Goal: Task Accomplishment & Management: Complete application form

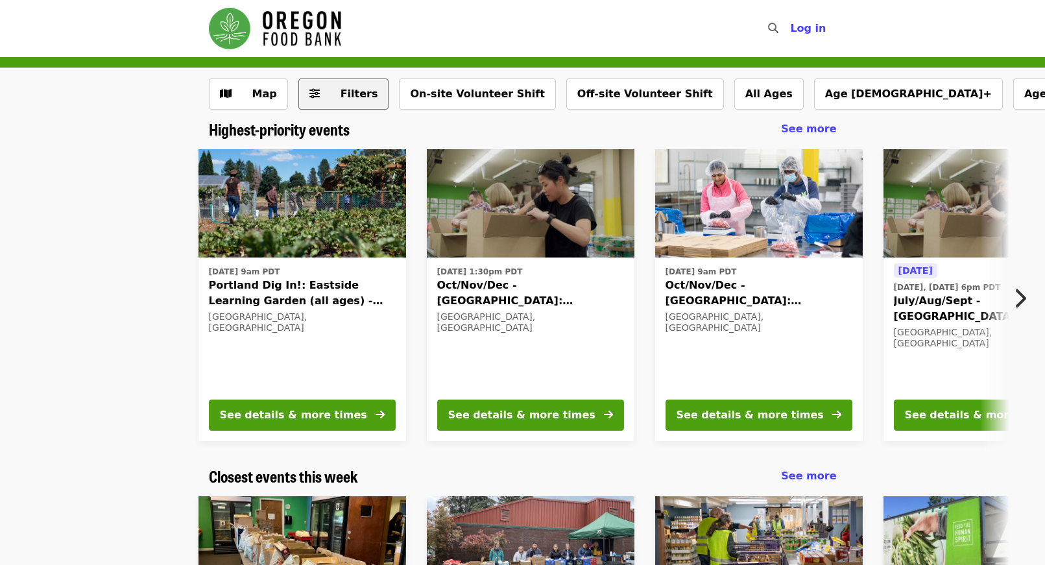
click at [359, 104] on button "Filters" at bounding box center [343, 94] width 91 height 31
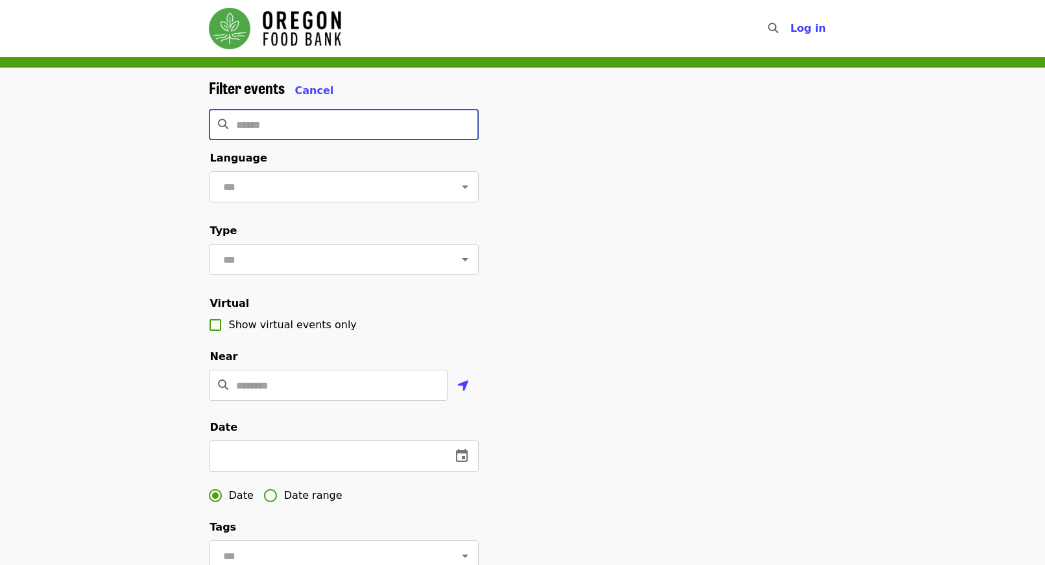
click at [321, 126] on input "Search" at bounding box center [357, 124] width 243 height 31
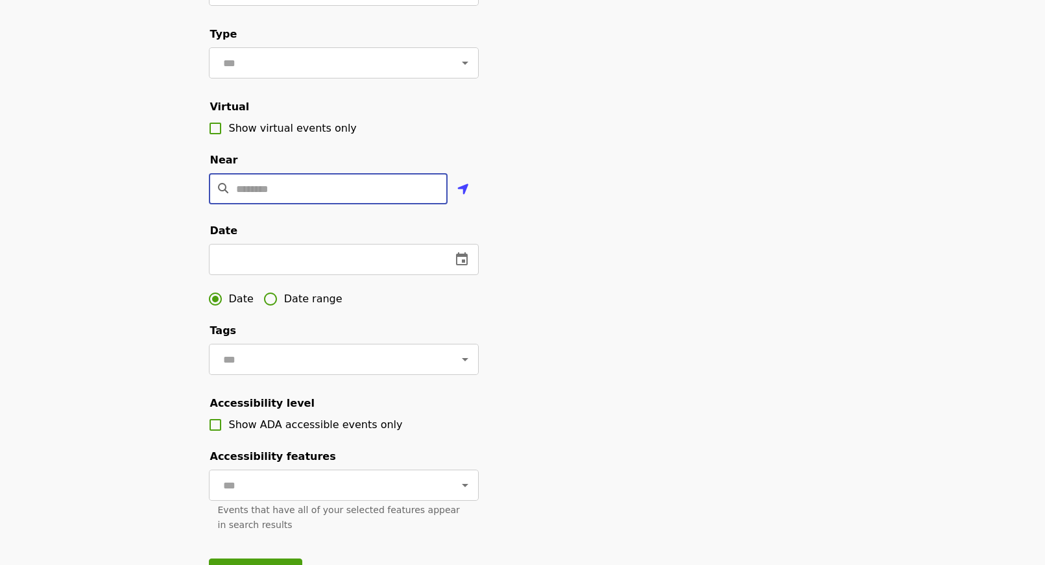
click at [338, 204] on input "Location" at bounding box center [342, 188] width 212 height 31
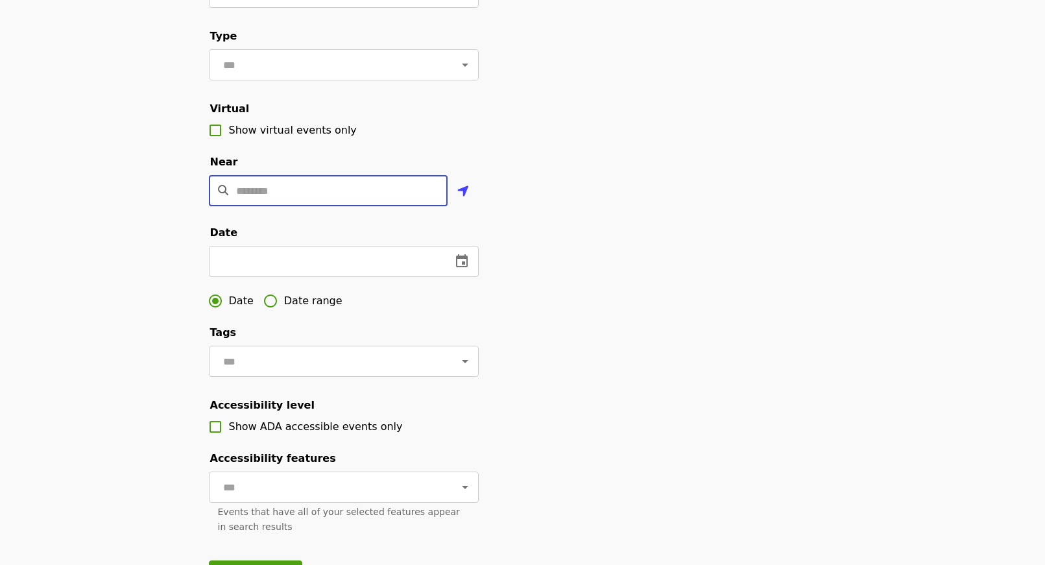
scroll to position [195, 0]
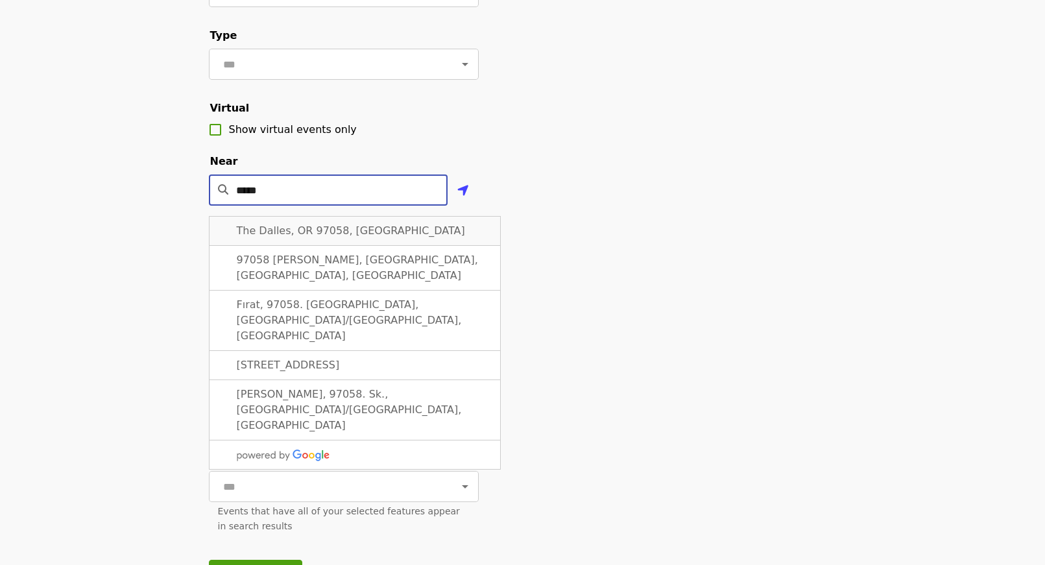
click at [358, 237] on span "The Dalles, OR 97058, USA" at bounding box center [351, 231] width 228 height 12
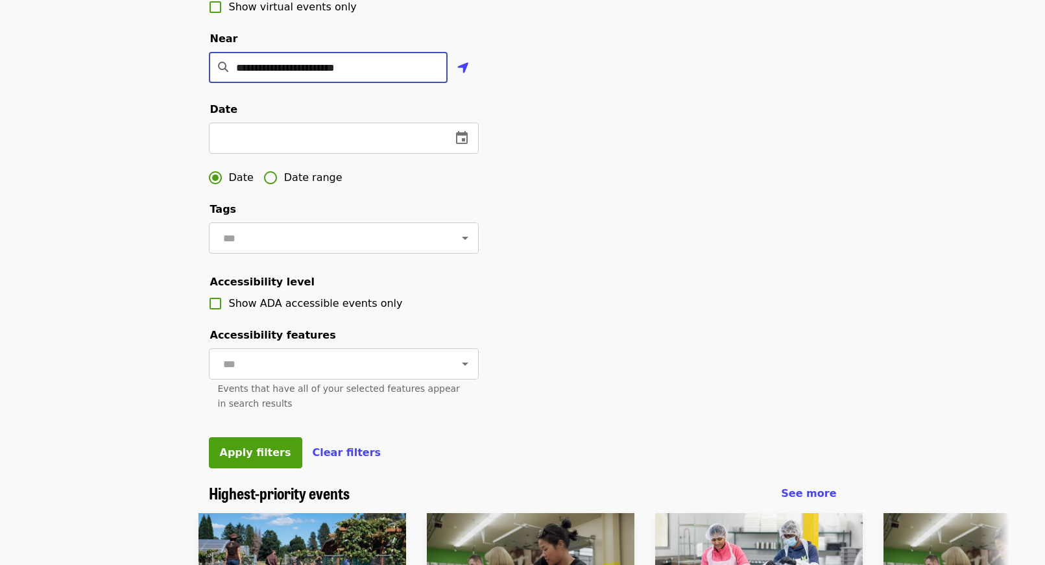
scroll to position [329, 0]
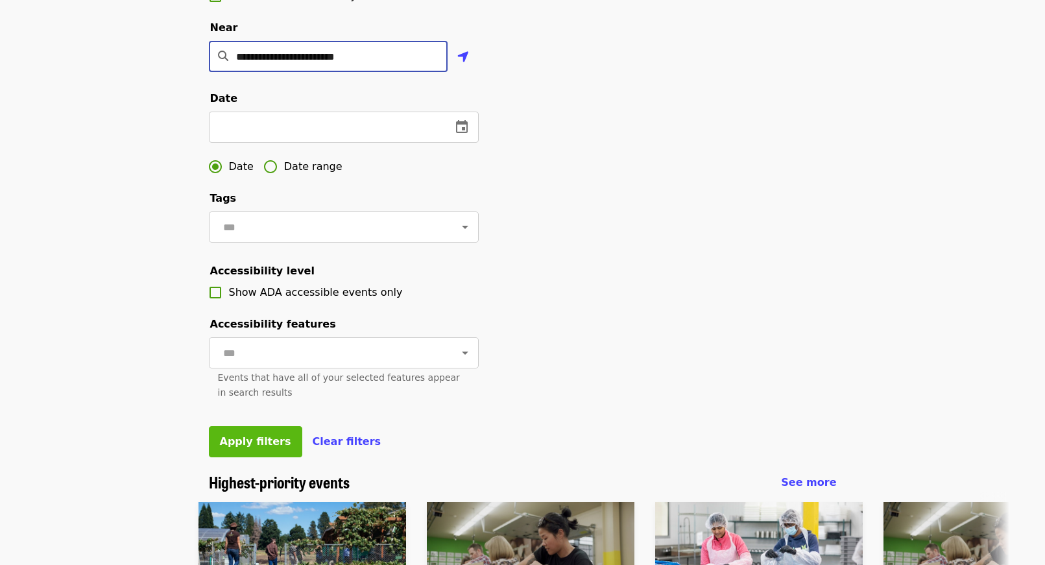
type input "**********"
click at [258, 448] on span "Apply filters" at bounding box center [255, 441] width 71 height 12
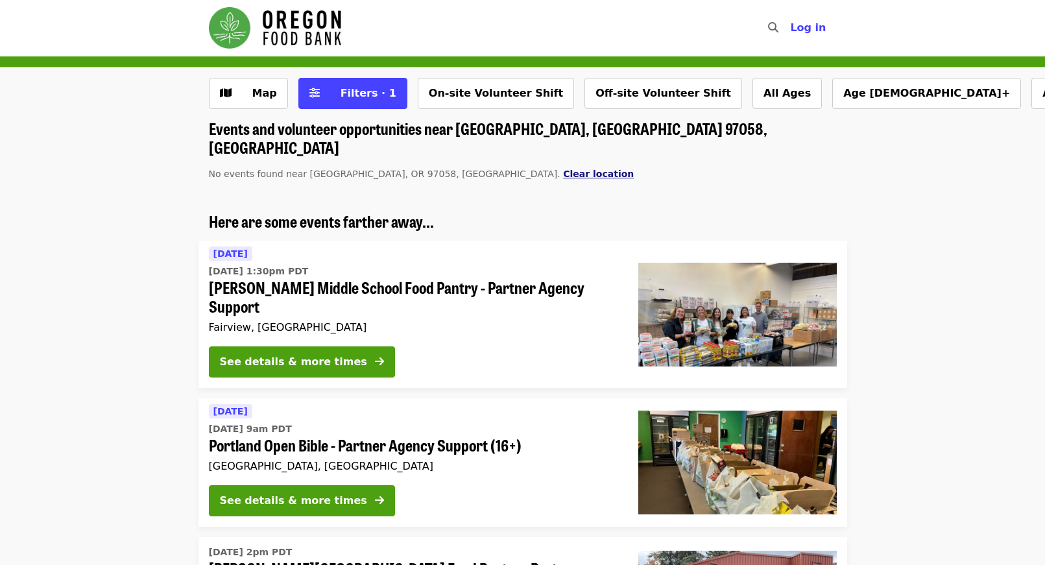
scroll to position [3, 0]
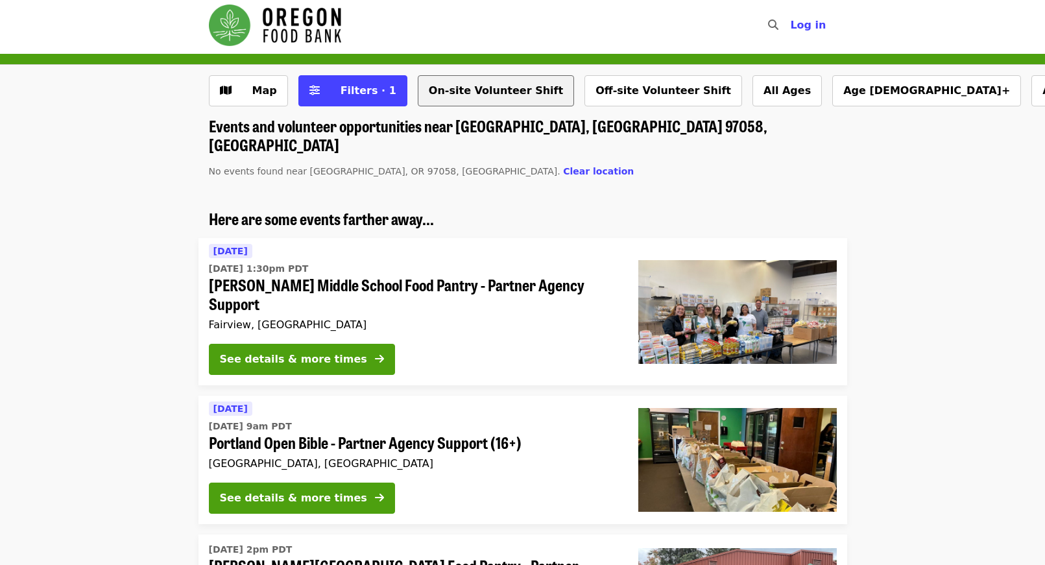
click at [490, 95] on button "On-site Volunteer Shift" at bounding box center [496, 90] width 156 height 31
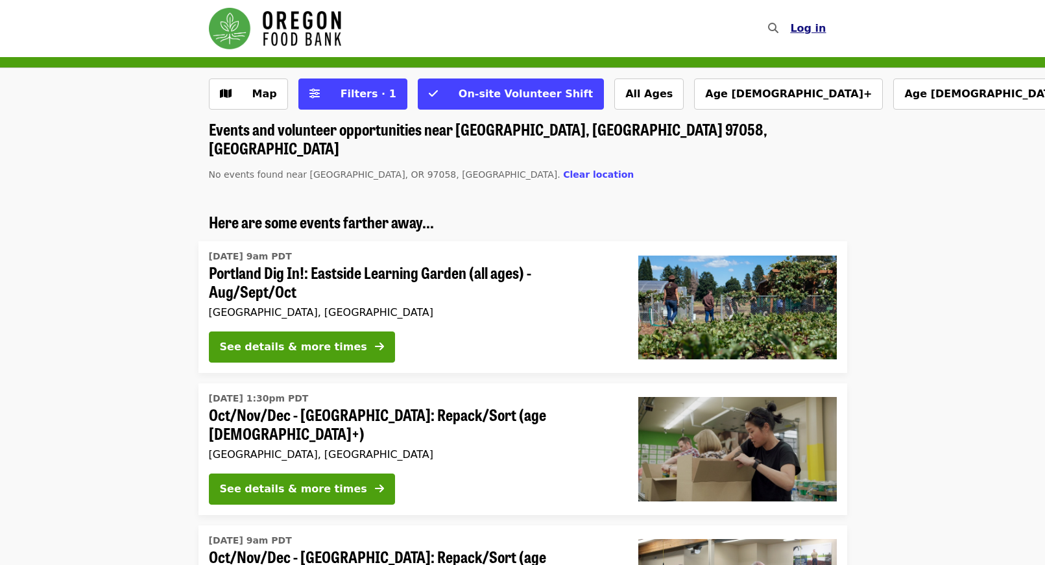
click at [810, 31] on span "Log in" at bounding box center [808, 28] width 36 height 12
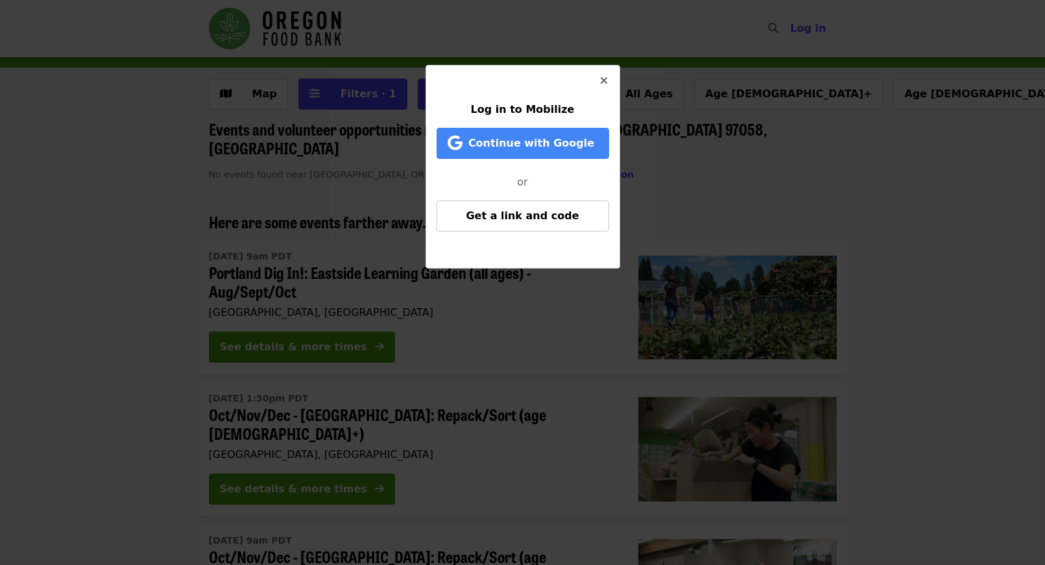
click at [596, 79] on button "Close" at bounding box center [604, 81] width 31 height 31
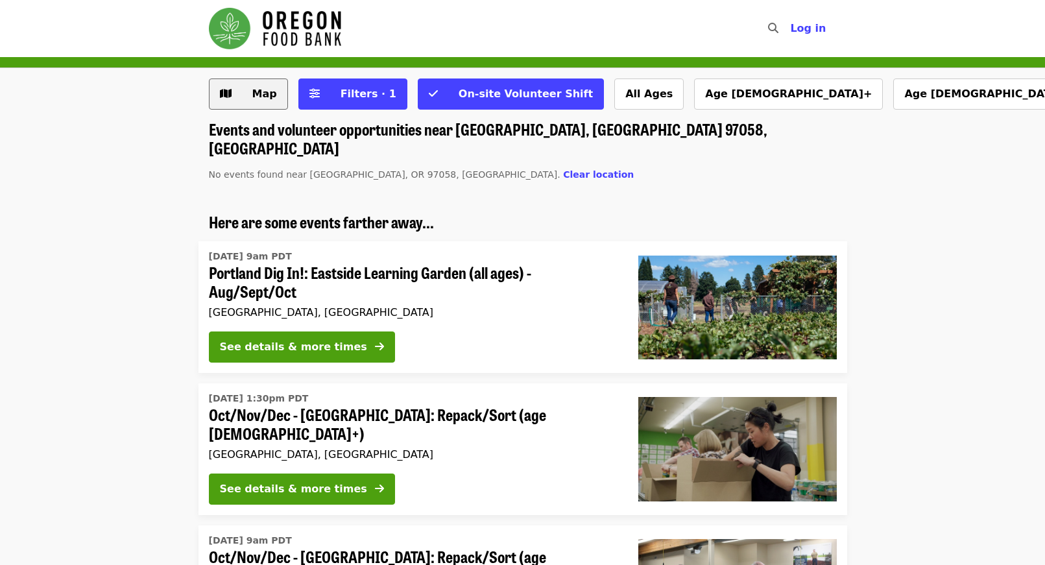
click at [247, 95] on span "Map" at bounding box center [258, 94] width 38 height 16
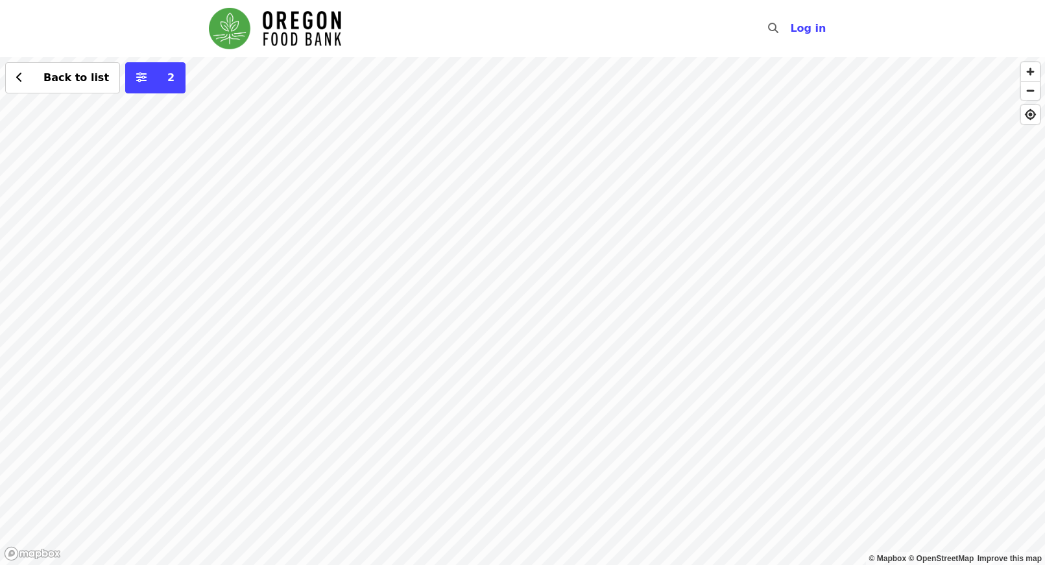
drag, startPoint x: 598, startPoint y: 307, endPoint x: 459, endPoint y: 295, distance: 140.0
click at [458, 296] on div "Back to list 2" at bounding box center [522, 311] width 1045 height 508
drag, startPoint x: 799, startPoint y: 262, endPoint x: 563, endPoint y: 318, distance: 242.1
click at [563, 318] on div "Back to list 2" at bounding box center [522, 311] width 1045 height 508
drag, startPoint x: 610, startPoint y: 295, endPoint x: 506, endPoint y: 311, distance: 105.2
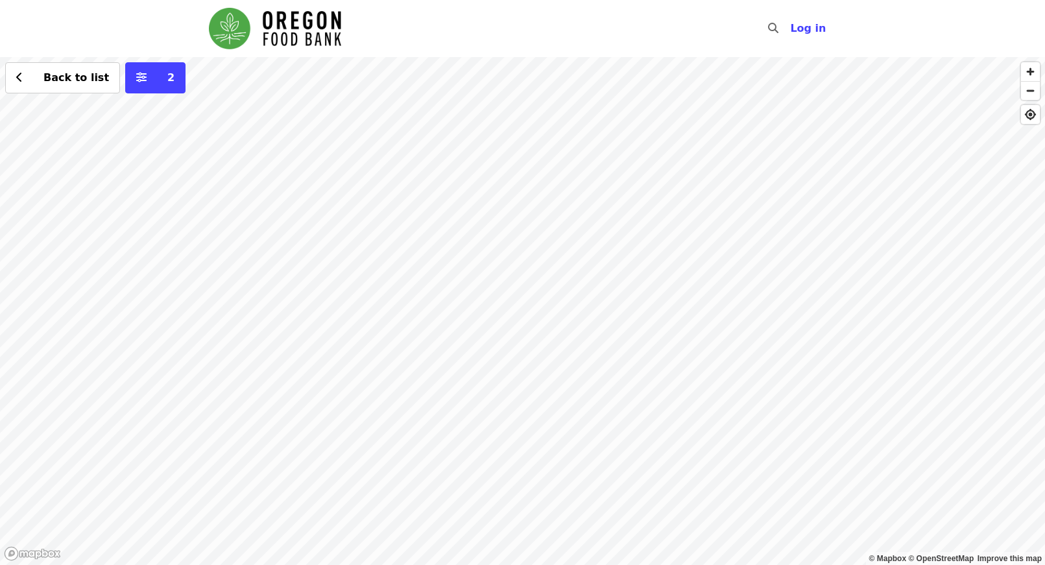
click at [506, 311] on div "Back to list 2" at bounding box center [522, 311] width 1045 height 508
drag, startPoint x: 441, startPoint y: 268, endPoint x: 804, endPoint y: 257, distance: 362.9
click at [804, 257] on div "Back to list 2" at bounding box center [522, 311] width 1045 height 508
drag, startPoint x: 391, startPoint y: 293, endPoint x: 742, endPoint y: 243, distance: 354.0
click at [742, 243] on div "Back to list 2" at bounding box center [522, 311] width 1045 height 508
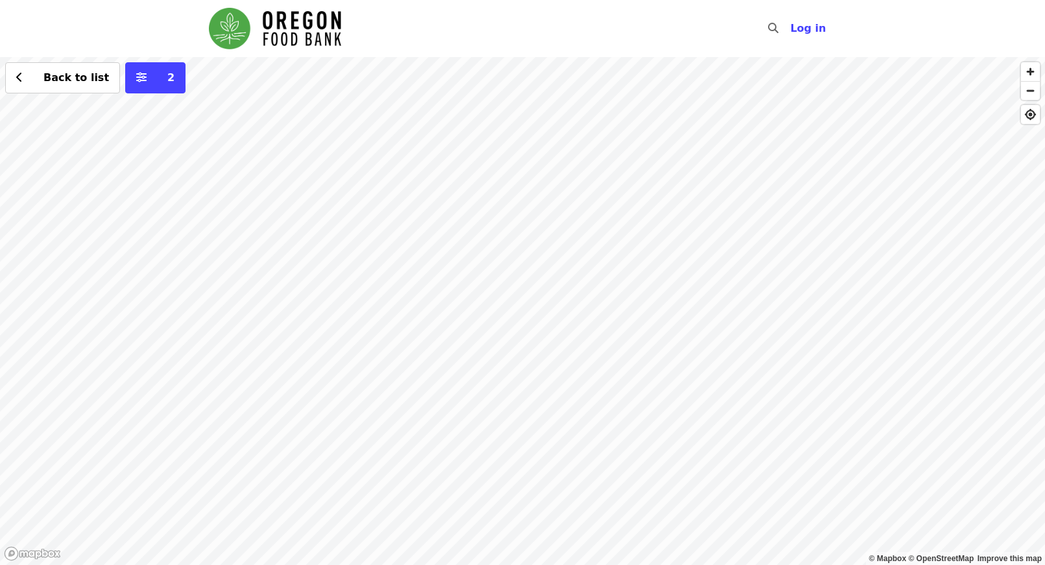
drag, startPoint x: 424, startPoint y: 338, endPoint x: 738, endPoint y: 233, distance: 331.2
click at [738, 233] on div "Back to list 2" at bounding box center [522, 311] width 1045 height 508
drag, startPoint x: 237, startPoint y: 275, endPoint x: 448, endPoint y: 324, distance: 216.0
click at [450, 326] on div "Back to list 2" at bounding box center [522, 311] width 1045 height 508
click at [324, 265] on div "Back to list 2" at bounding box center [522, 311] width 1045 height 508
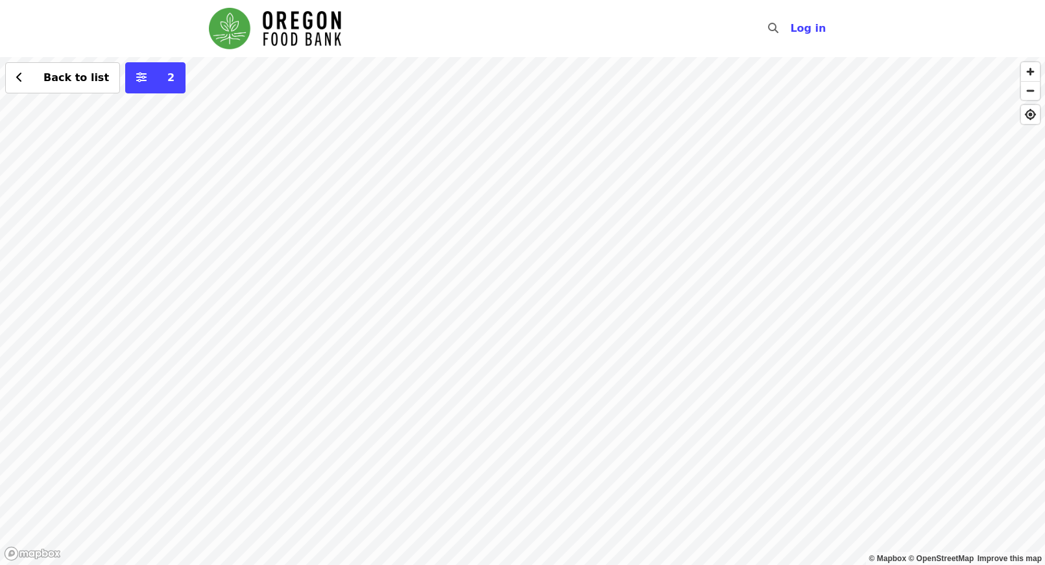
click at [492, 290] on div "Back to list 2" at bounding box center [522, 311] width 1045 height 508
click at [481, 315] on span "See 4 actions at this location" at bounding box center [498, 311] width 170 height 12
